Goal: Navigation & Orientation: Find specific page/section

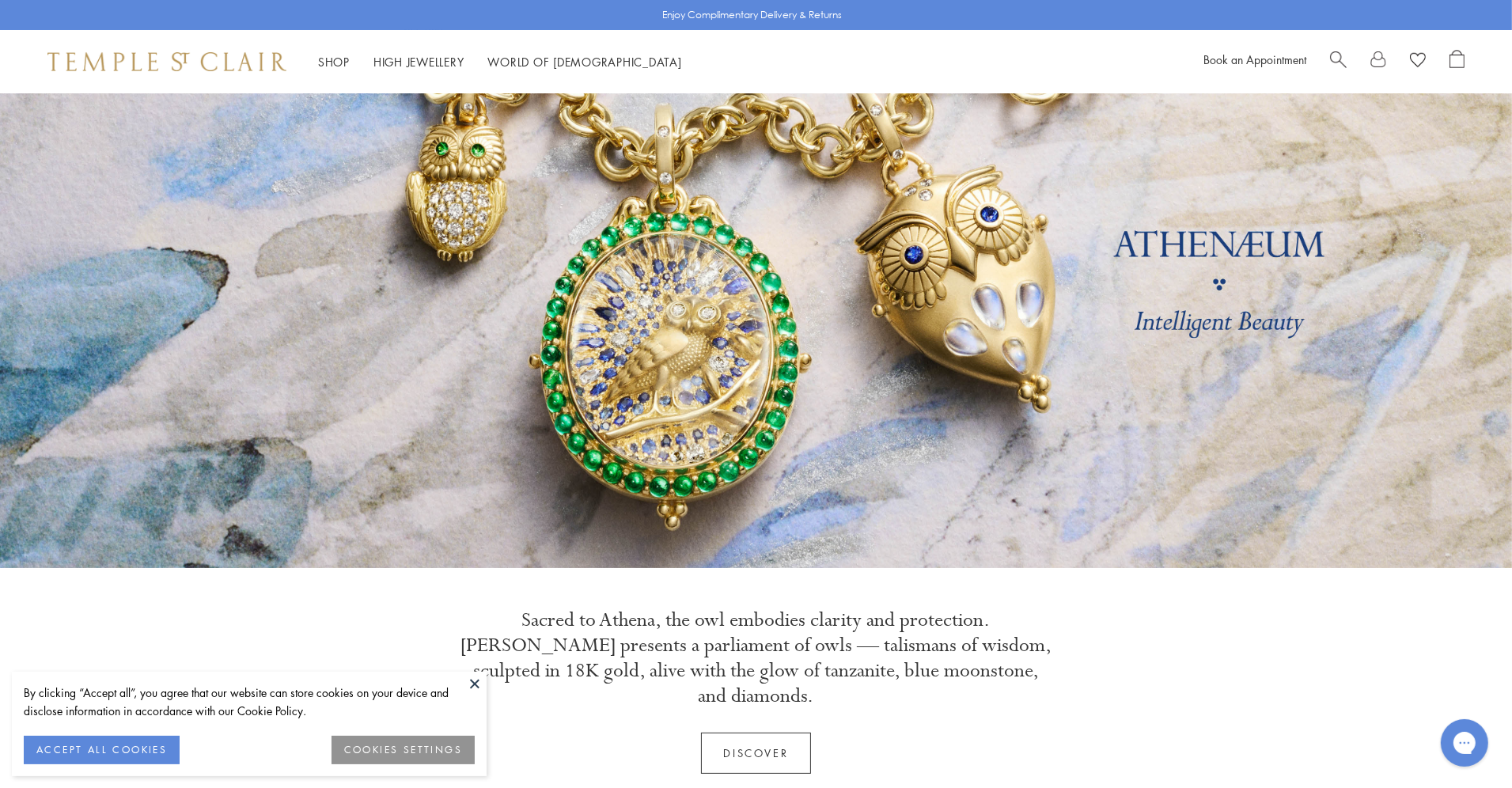
scroll to position [158, 0]
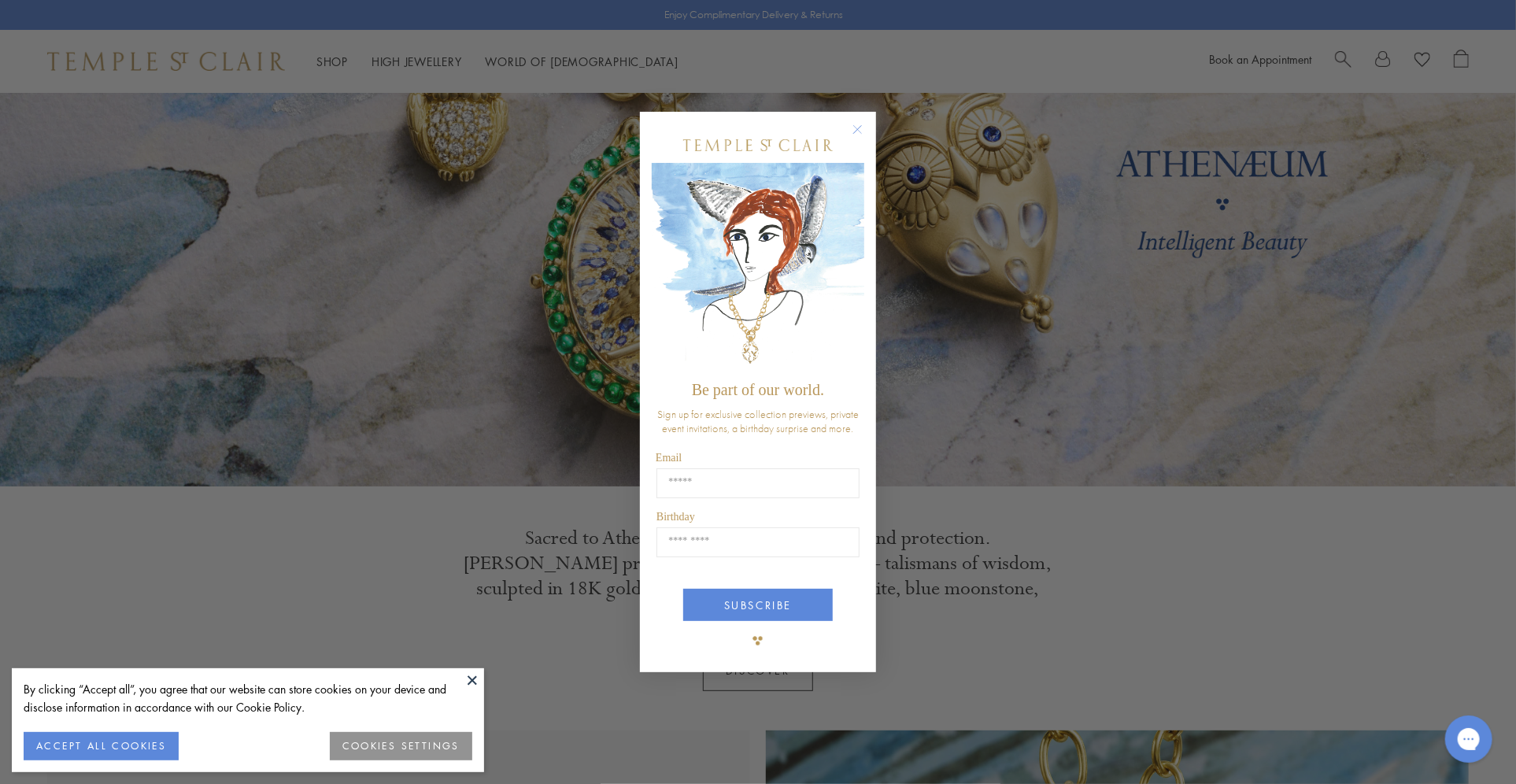
click at [864, 129] on circle "Close dialog" at bounding box center [858, 130] width 19 height 19
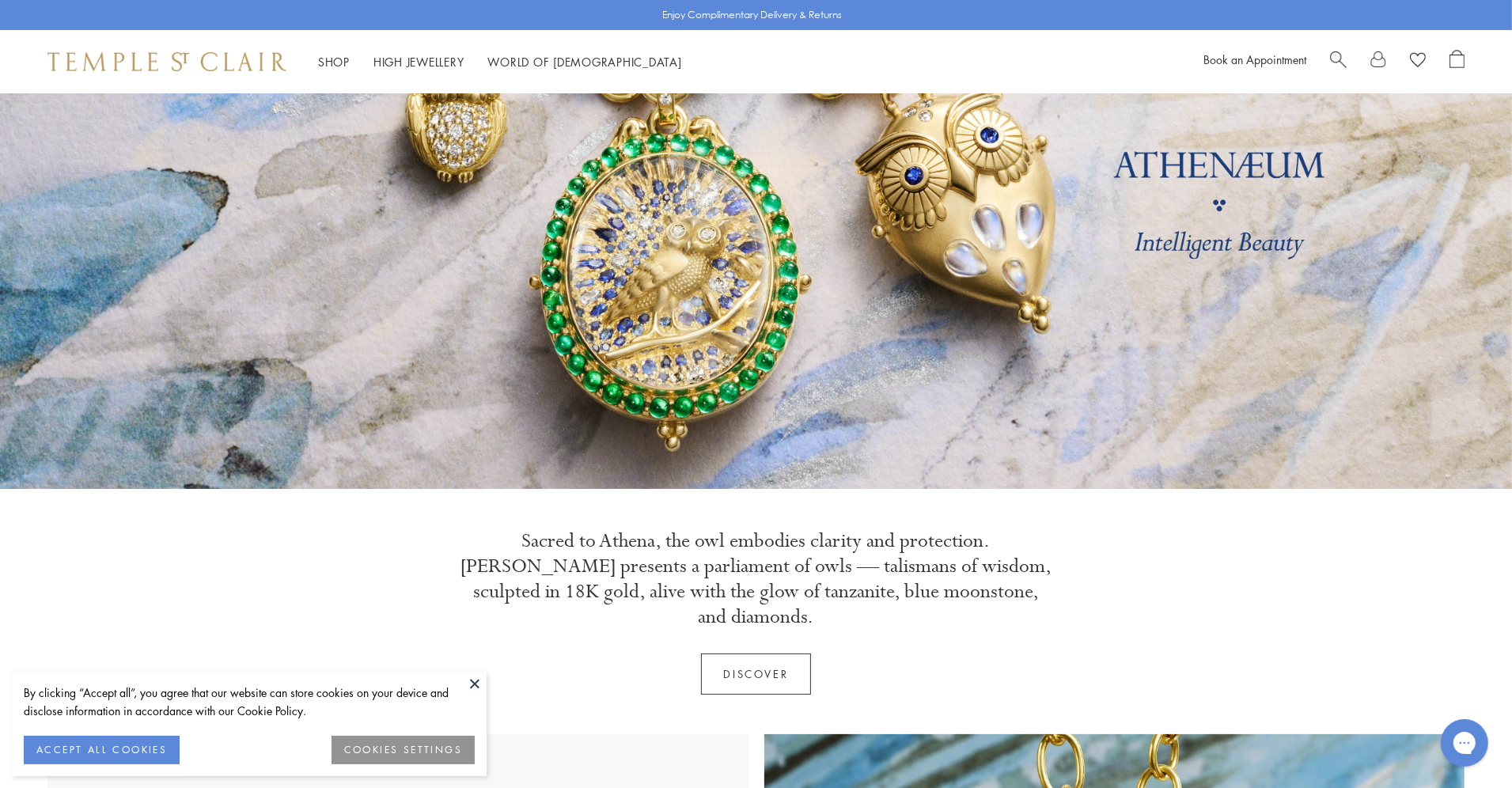
click at [861, 129] on link at bounding box center [756, 212] width 1512 height 554
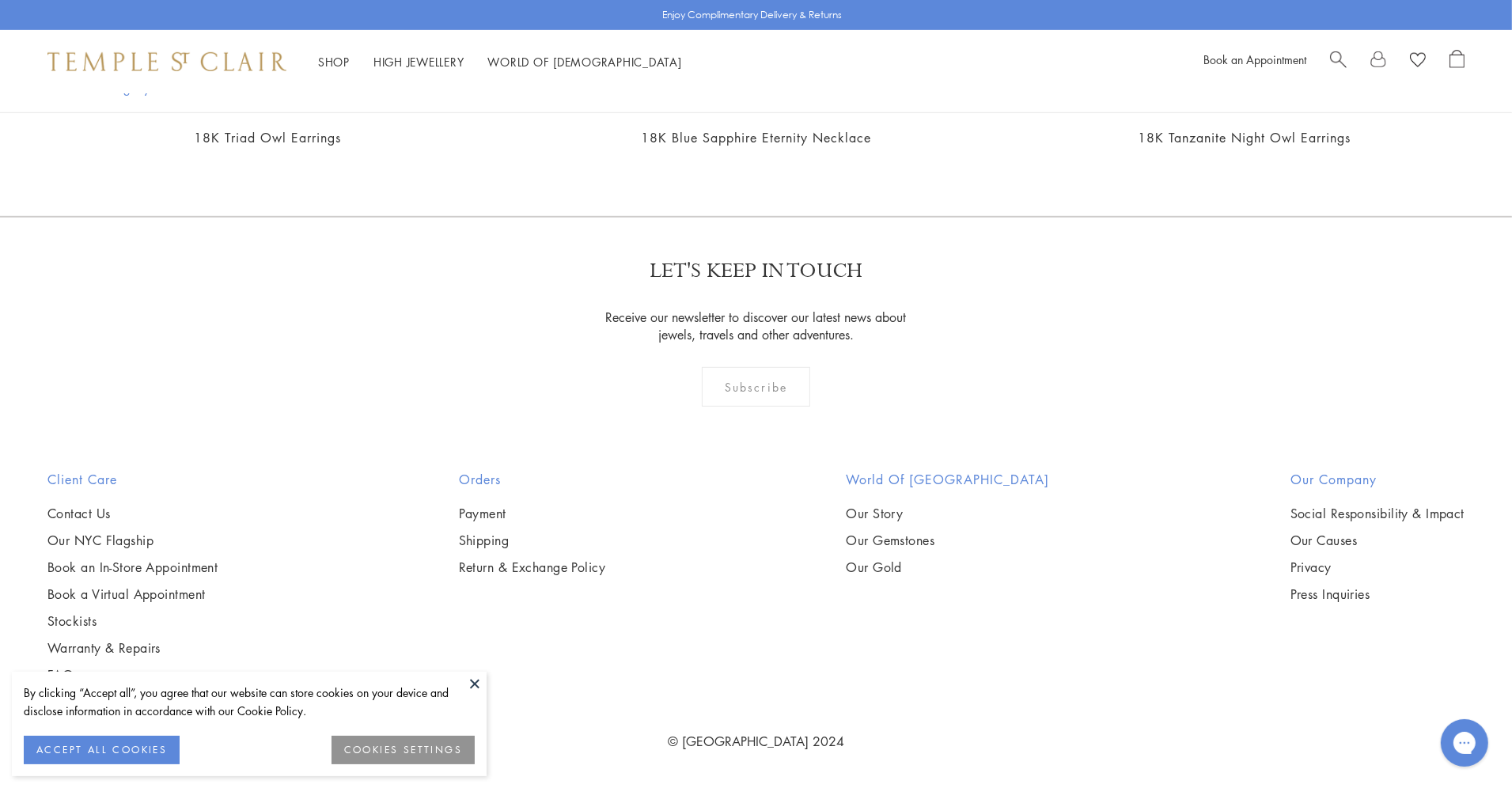
scroll to position [2416, 0]
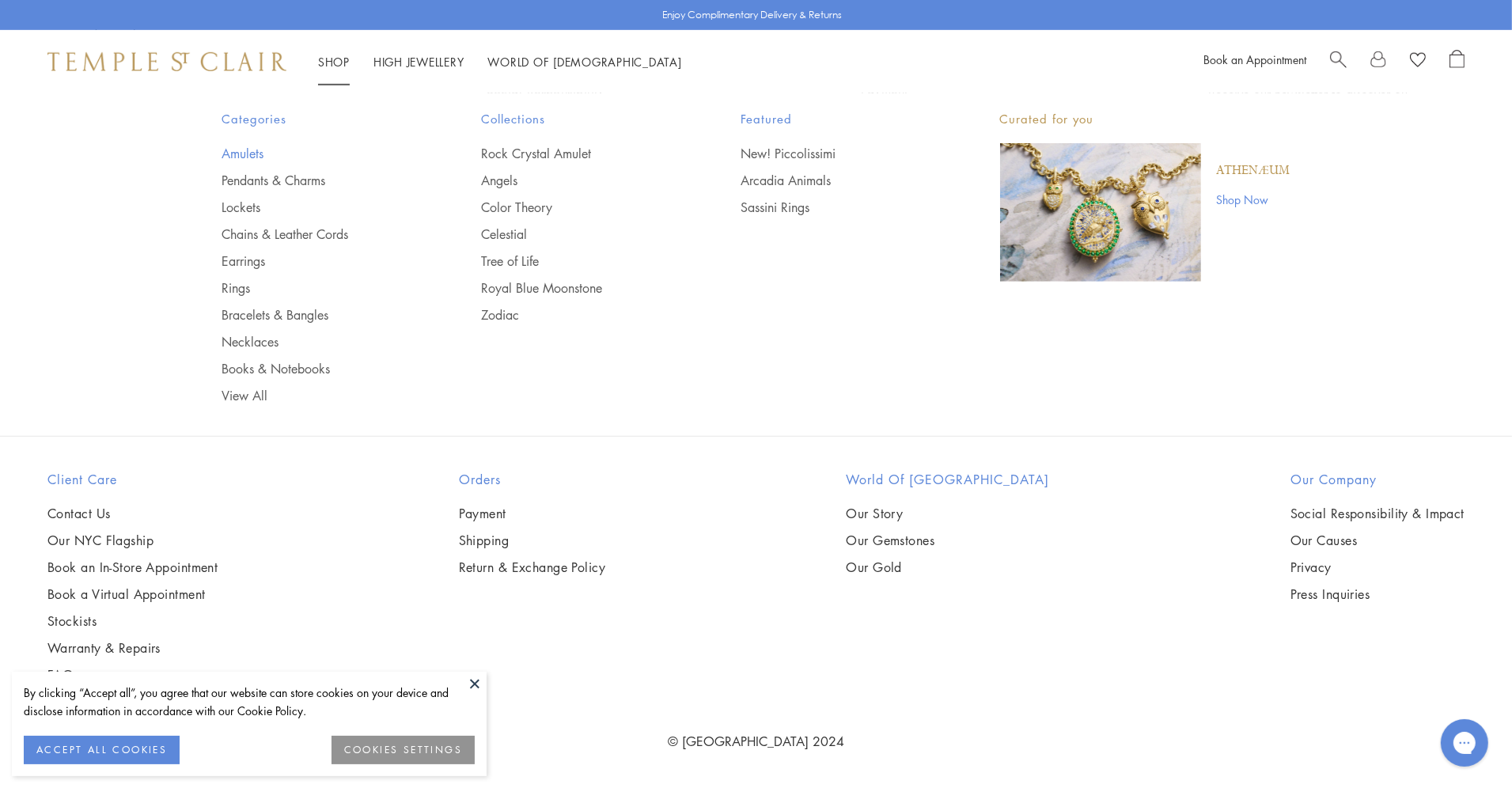
click at [253, 154] on link "Amulets" at bounding box center [320, 153] width 196 height 17
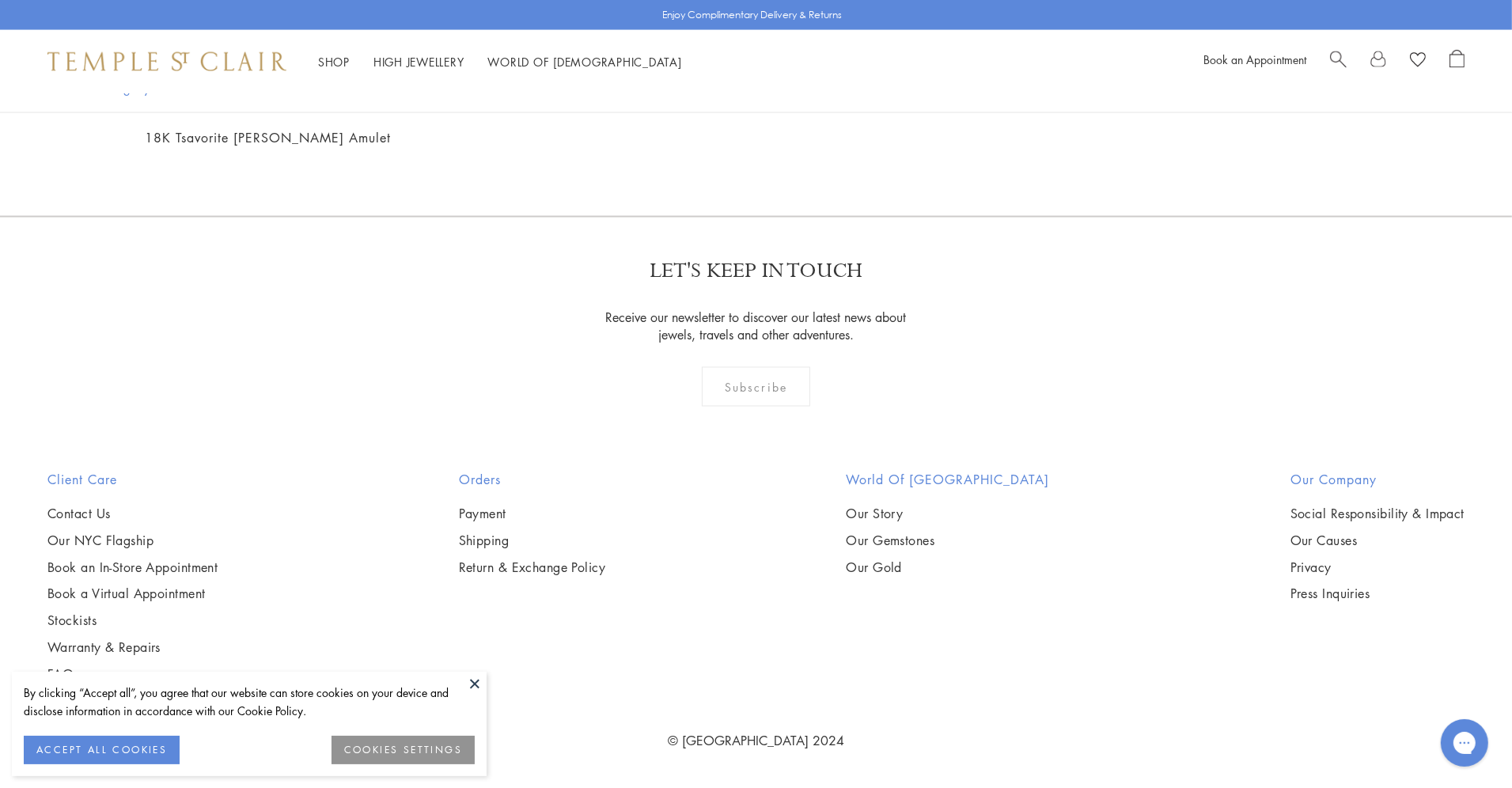
scroll to position [3955, 0]
